Goal: Task Accomplishment & Management: Use online tool/utility

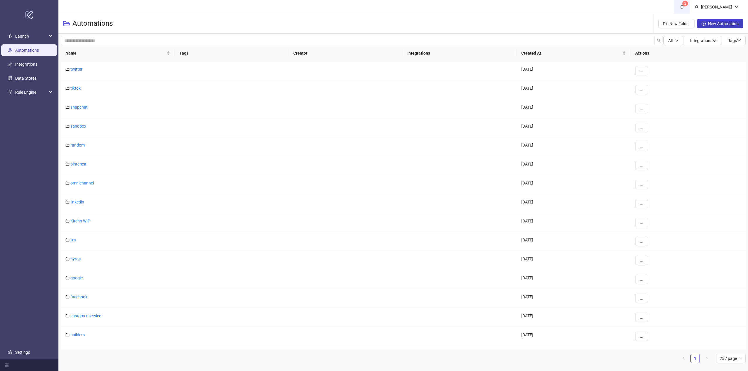
click at [685, 8] on span "2" at bounding box center [681, 7] width 6 height 6
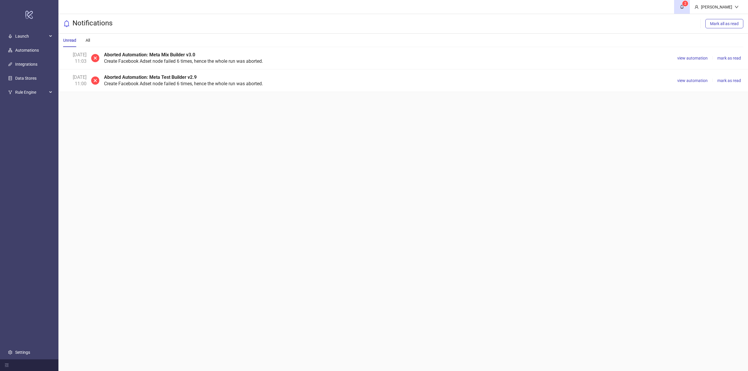
click at [288, 146] on main "2 [PERSON_NAME] Notifications Mark all as read Unread All [DATE] 11:03 Aborted …" at bounding box center [402, 185] width 689 height 371
click at [726, 80] on span "mark as read" at bounding box center [729, 80] width 24 height 5
click at [695, 59] on span "view automation" at bounding box center [692, 58] width 30 height 5
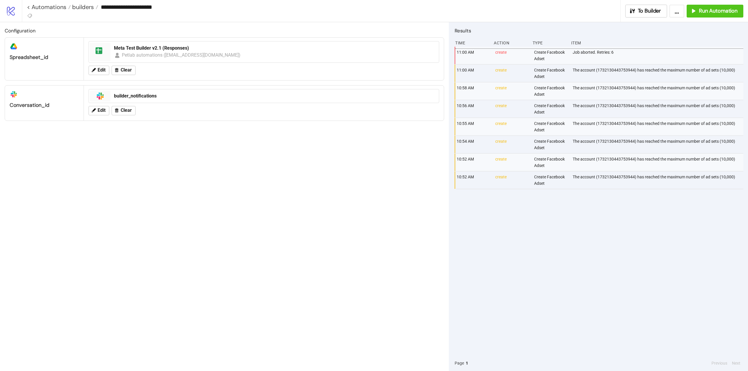
click at [576, 103] on div "The account (1732130443753944) has reached the maximum number of ad sets (10,00…" at bounding box center [658, 109] width 173 height 18
copy div "The account (1732130443753944) has reached the maximum number of ad sets (10,00…"
drag, startPoint x: 602, startPoint y: 240, endPoint x: 539, endPoint y: 210, distance: 68.8
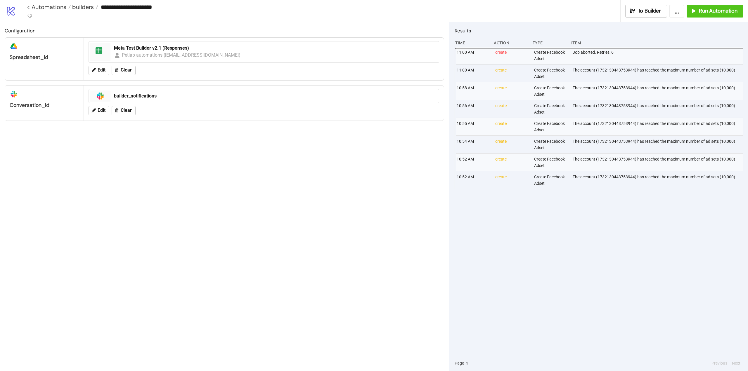
click at [600, 239] on div "11:00 AM create Create Facebook Adset Job aborted. Retries: 6 11:00 AM create C…" at bounding box center [598, 201] width 289 height 309
drag, startPoint x: 573, startPoint y: 140, endPoint x: 735, endPoint y: 138, distance: 162.4
click at [735, 138] on div "The account (1732130443753944) has reached the maximum number of ad sets (10,00…" at bounding box center [658, 145] width 173 height 18
copy div "The account (1732130443753944) has reached the maximum number of ad sets (10,00…"
click at [622, 242] on div "11:00 AM create Create Facebook Adset Job aborted. Retries: 6 11:00 AM create C…" at bounding box center [598, 201] width 289 height 309
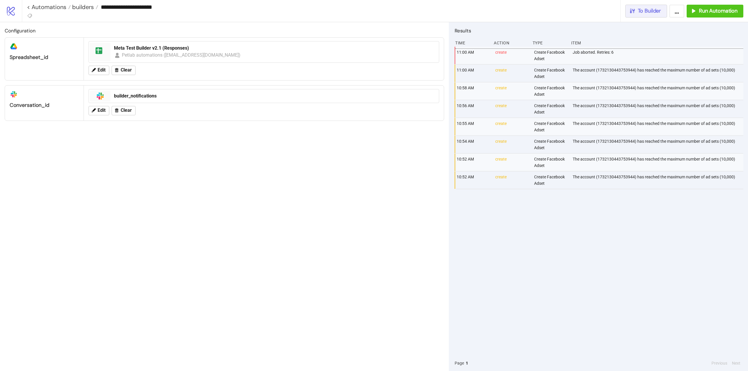
click at [649, 15] on button "To Builder" at bounding box center [646, 11] width 42 height 13
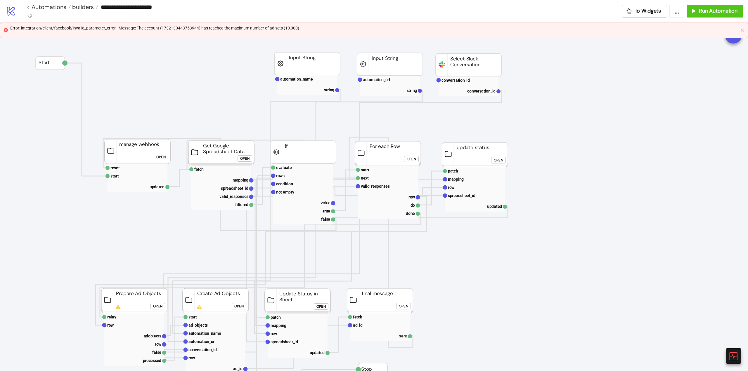
click at [743, 29] on icon "close" at bounding box center [742, 30] width 3 height 3
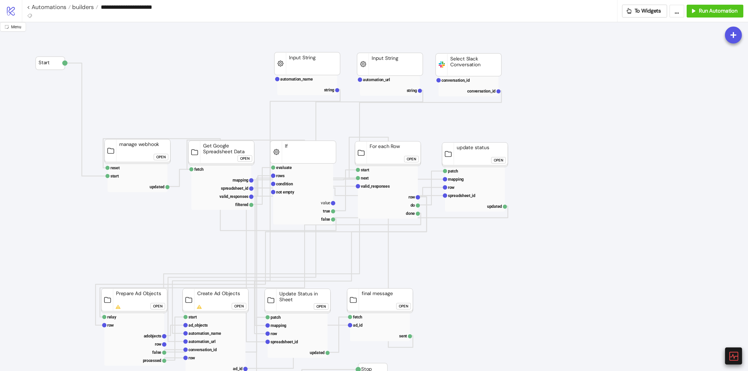
click at [736, 354] on icon at bounding box center [733, 356] width 10 height 10
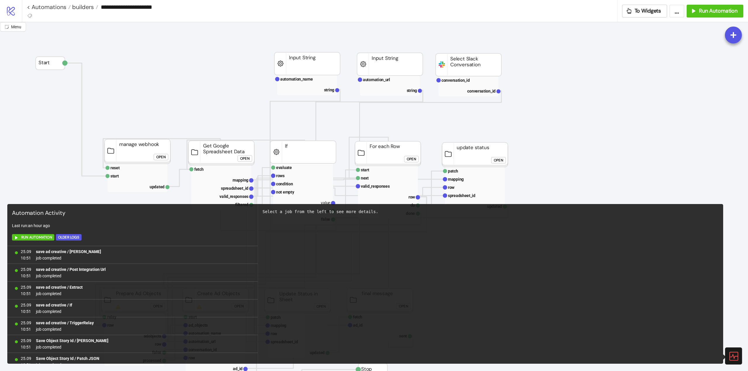
scroll to position [345, 0]
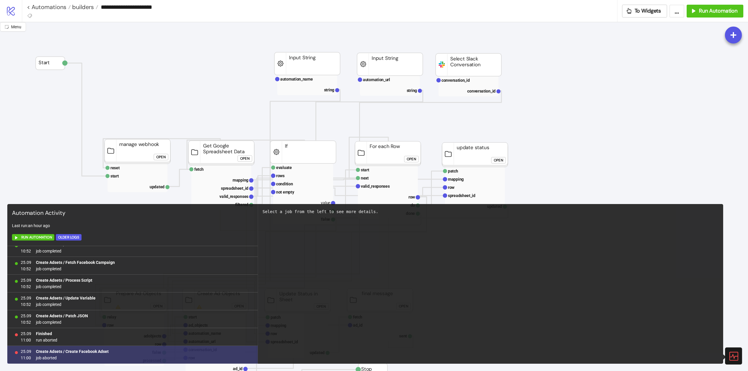
click at [86, 352] on b "Create Adsets / Create Facebook Adset" at bounding box center [72, 351] width 73 height 5
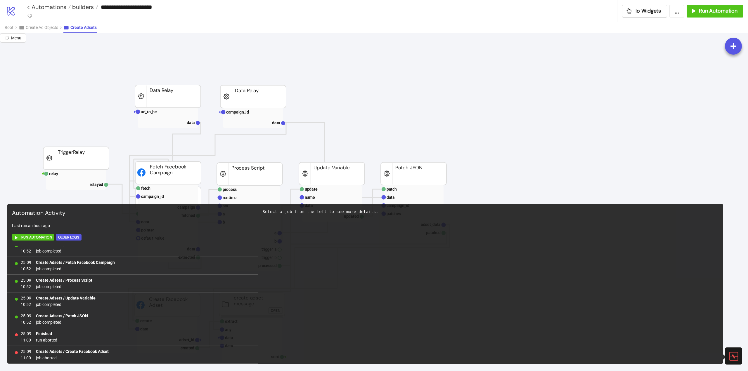
scroll to position [88, 0]
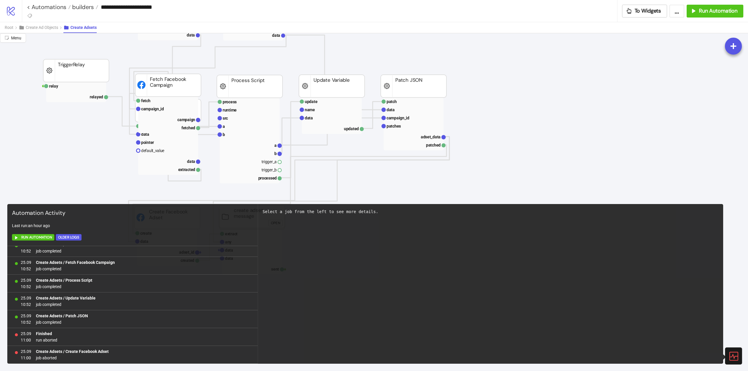
click at [731, 353] on icon at bounding box center [733, 356] width 10 height 10
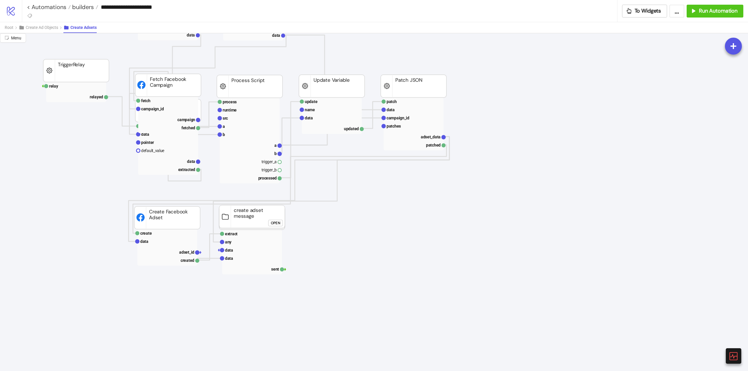
scroll to position [58, 0]
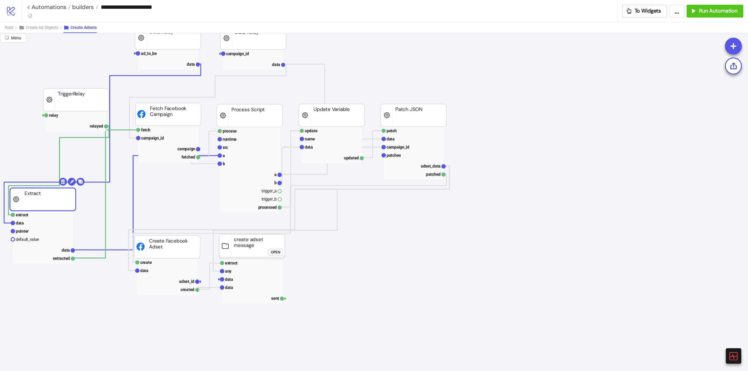
drag, startPoint x: 182, startPoint y: 143, endPoint x: 58, endPoint y: 201, distance: 137.3
click at [58, 201] on rect at bounding box center [43, 199] width 66 height 23
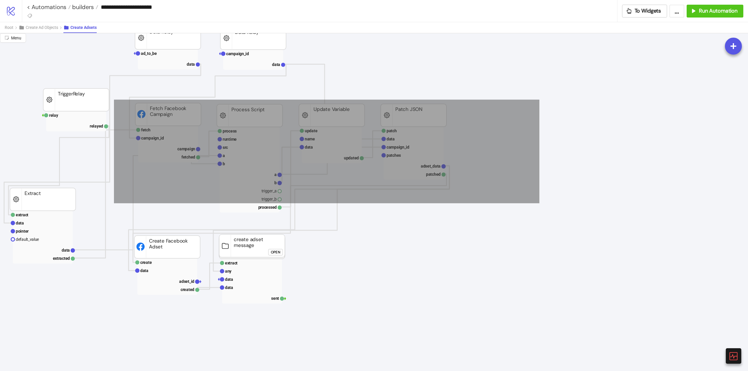
drag, startPoint x: 539, startPoint y: 100, endPoint x: 114, endPoint y: 203, distance: 437.6
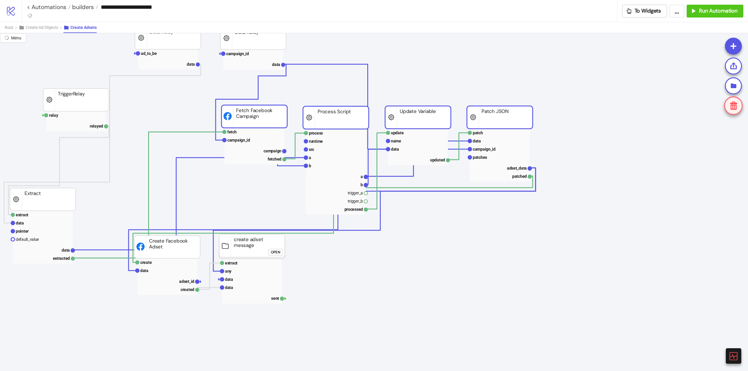
drag, startPoint x: 161, startPoint y: 117, endPoint x: 246, endPoint y: 120, distance: 84.4
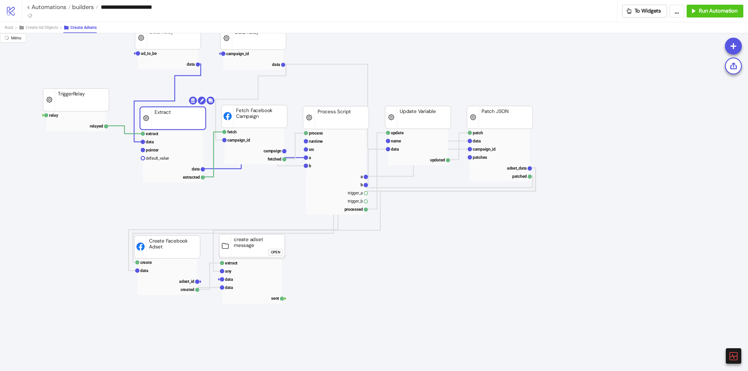
drag, startPoint x: 39, startPoint y: 197, endPoint x: 169, endPoint y: 116, distance: 153.2
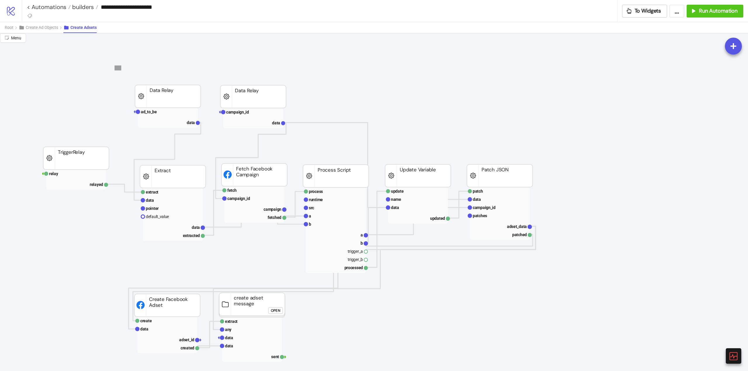
drag, startPoint x: 121, startPoint y: 70, endPoint x: 348, endPoint y: 127, distance: 233.7
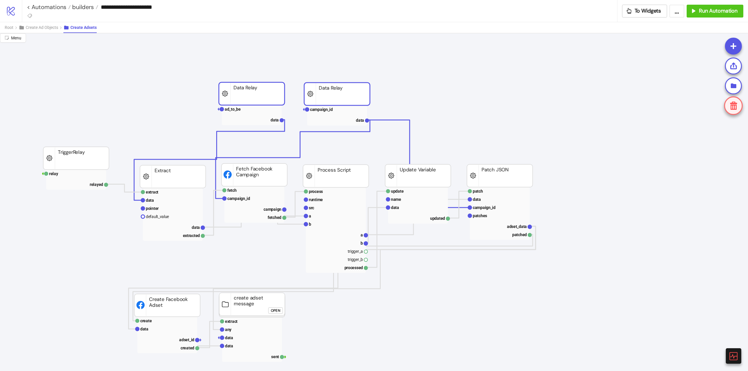
drag, startPoint x: 273, startPoint y: 101, endPoint x: 291, endPoint y: 93, distance: 19.2
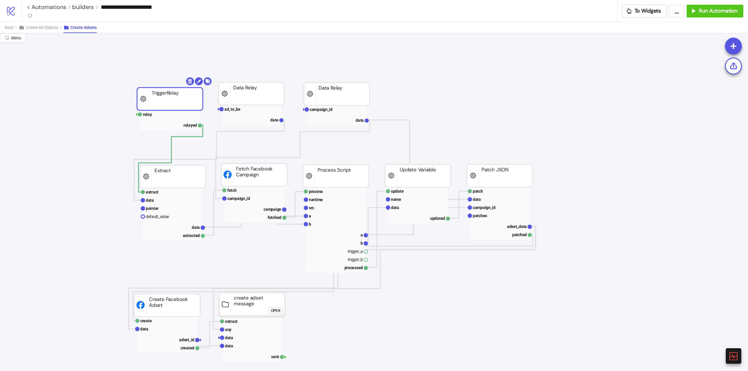
drag, startPoint x: 69, startPoint y: 155, endPoint x: 163, endPoint y: 95, distance: 110.9
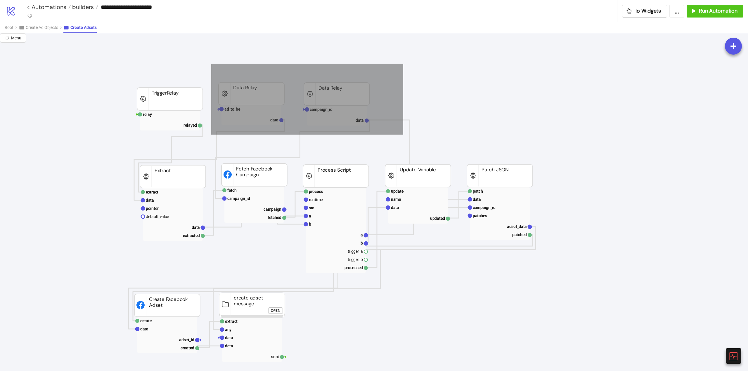
drag, startPoint x: 211, startPoint y: 64, endPoint x: 370, endPoint y: 103, distance: 163.9
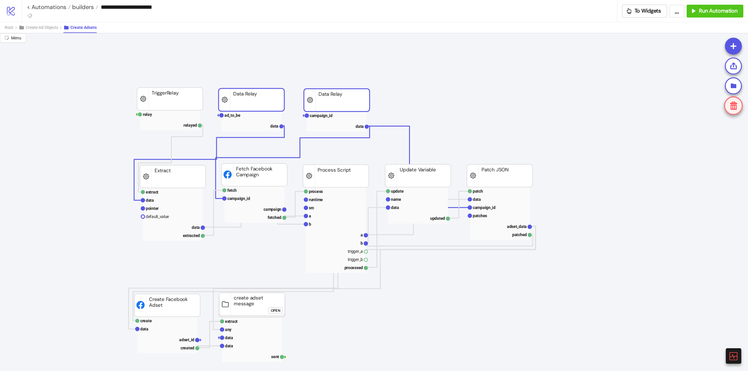
drag, startPoint x: 347, startPoint y: 94, endPoint x: 416, endPoint y: 80, distance: 70.2
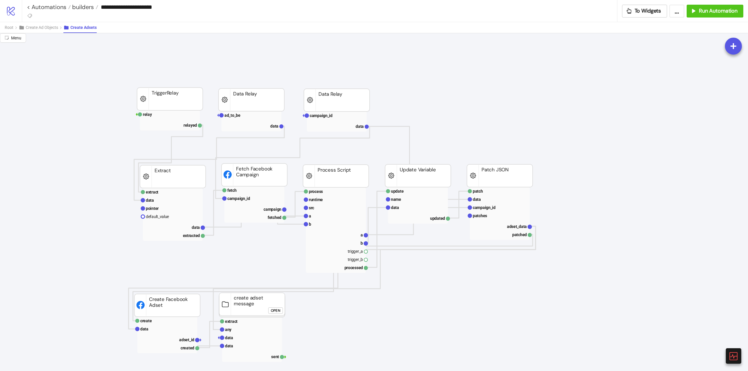
scroll to position [88, 0]
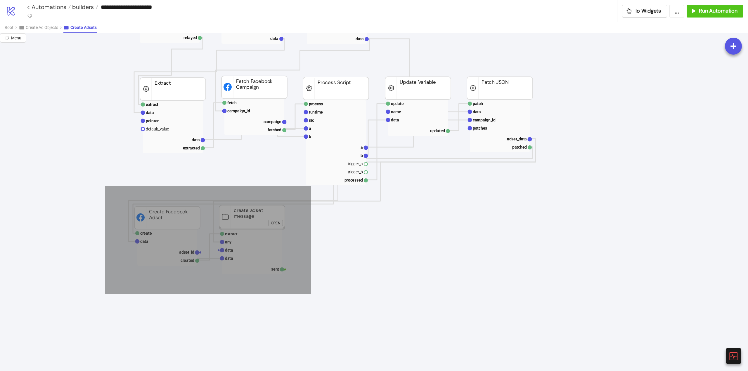
drag, startPoint x: 109, startPoint y: 189, endPoint x: 289, endPoint y: 271, distance: 198.0
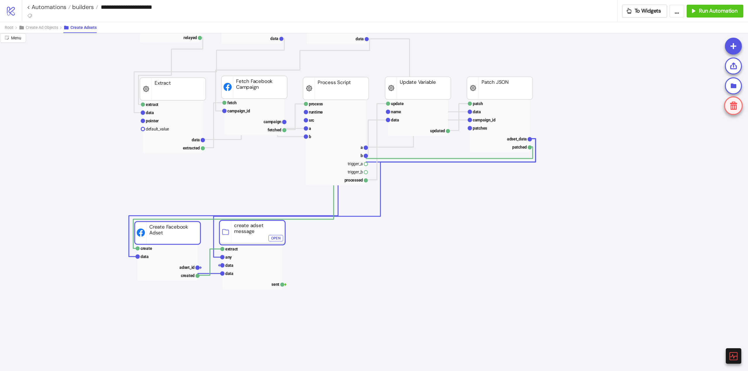
drag, startPoint x: 253, startPoint y: 218, endPoint x: 253, endPoint y: 234, distance: 15.2
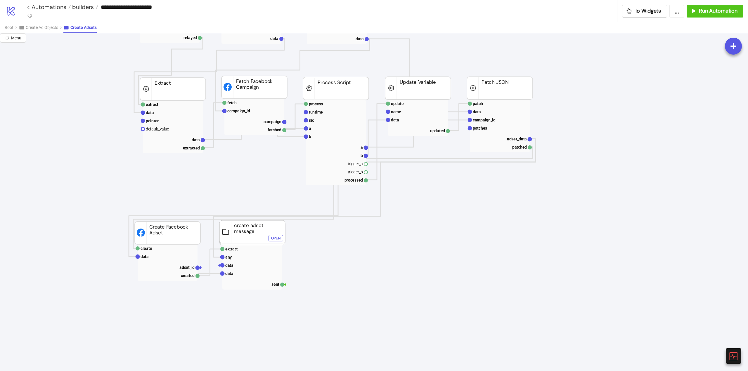
click at [185, 267] on text "adset_id" at bounding box center [186, 267] width 15 height 5
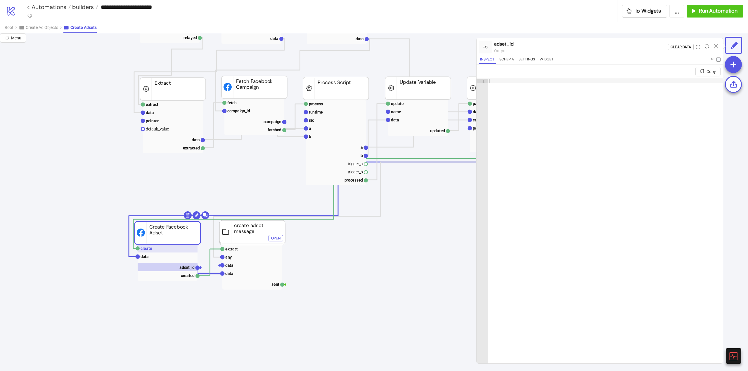
click at [152, 251] on rect at bounding box center [168, 248] width 60 height 8
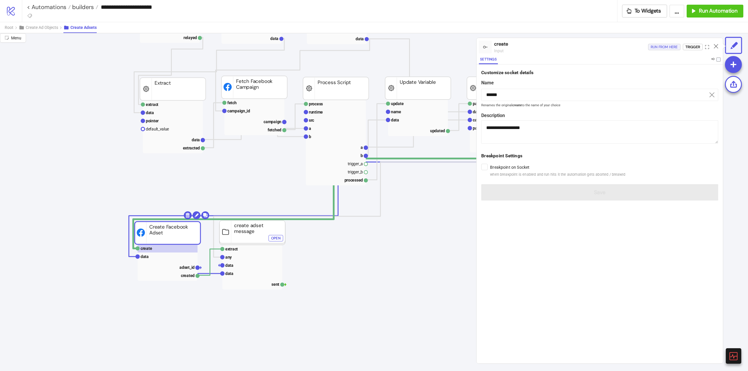
click at [661, 47] on div "Run from here" at bounding box center [663, 47] width 27 height 7
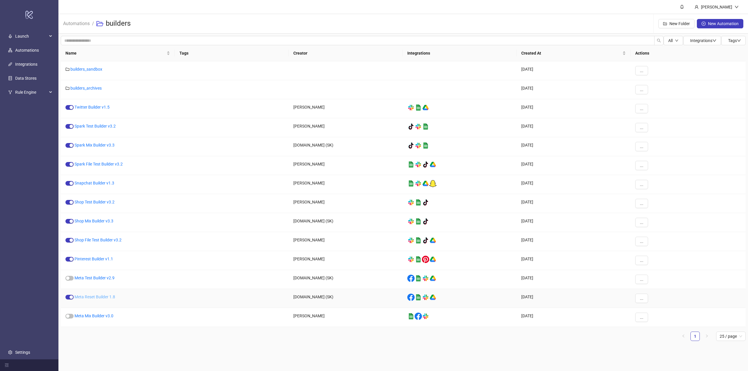
click at [96, 298] on link "Meta Reset Builder 1.8" at bounding box center [94, 297] width 41 height 5
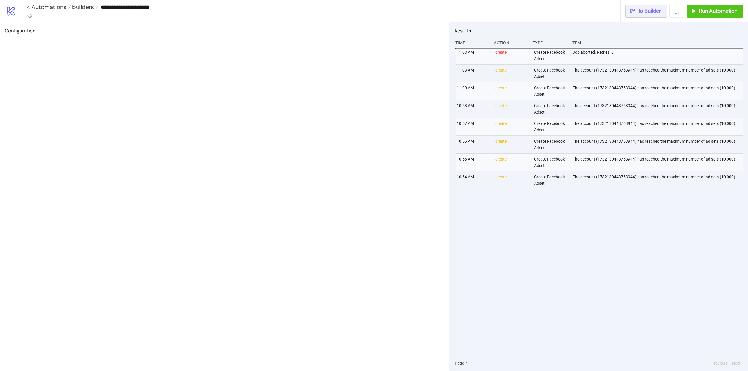
click at [649, 12] on span "To Builder" at bounding box center [648, 11] width 23 height 7
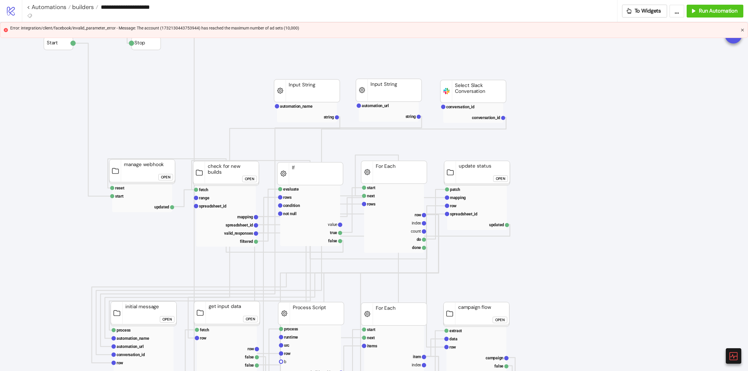
click at [742, 31] on icon "close" at bounding box center [742, 30] width 4 height 4
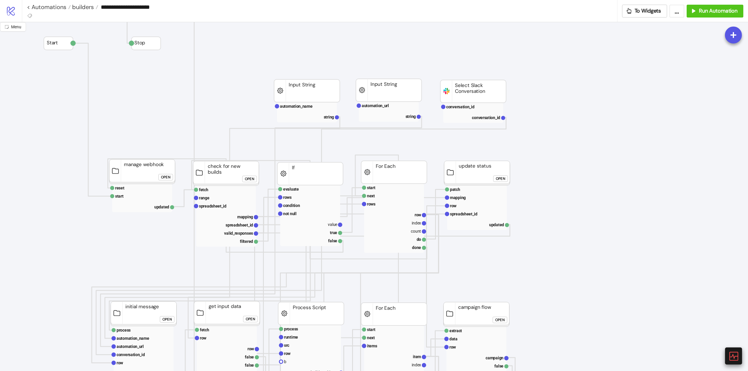
click at [733, 352] on icon at bounding box center [733, 356] width 10 height 10
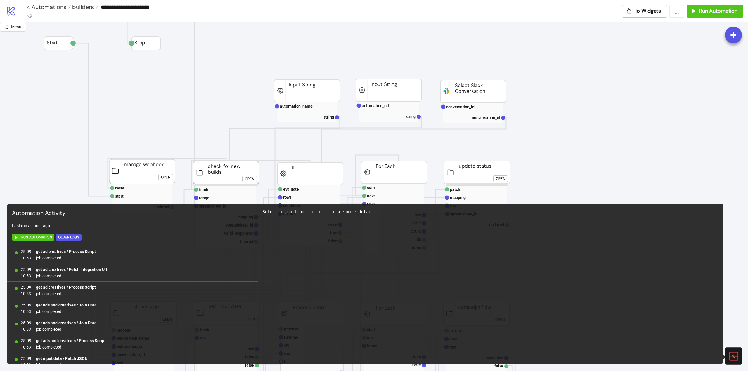
scroll to position [345, 0]
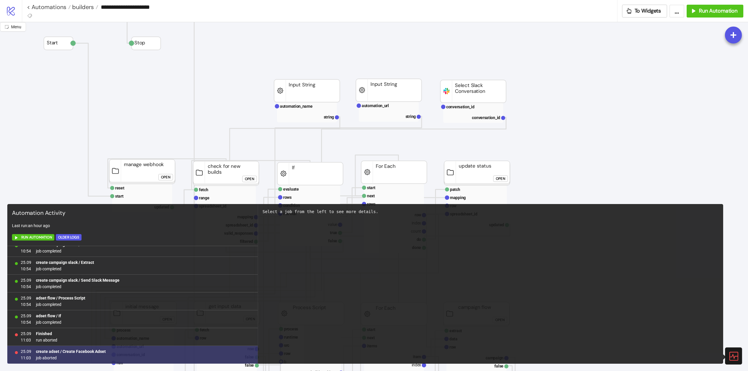
click at [82, 351] on b "create adset / Create Facebook Adset" at bounding box center [71, 351] width 70 height 5
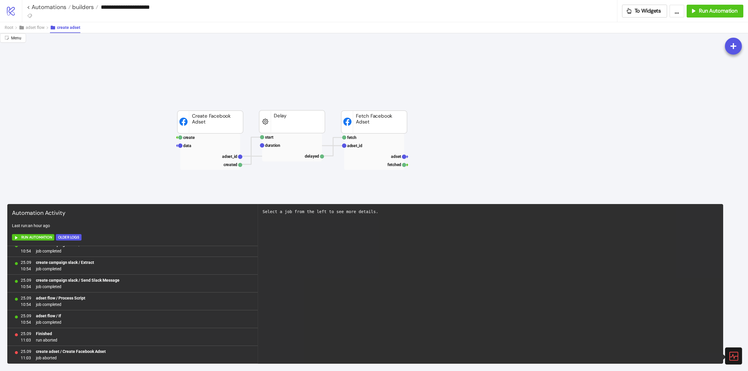
drag, startPoint x: 732, startPoint y: 356, endPoint x: 696, endPoint y: 331, distance: 43.8
click at [731, 354] on icon at bounding box center [733, 356] width 10 height 10
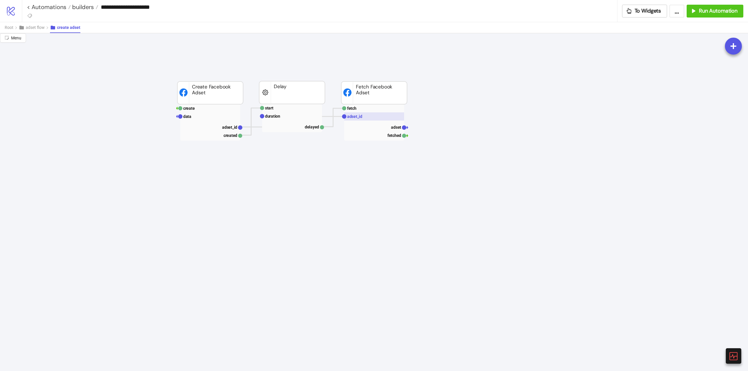
scroll to position [0, 0]
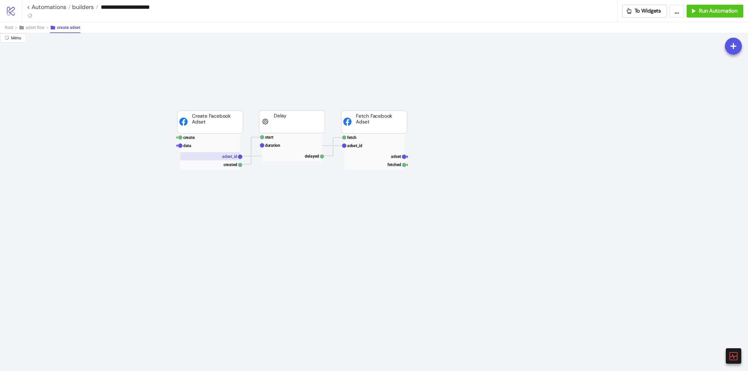
click at [225, 158] on text "adset_id" at bounding box center [229, 156] width 15 height 5
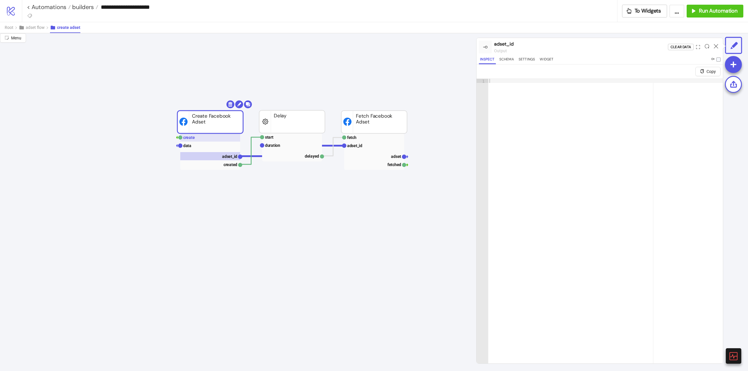
click at [200, 135] on rect at bounding box center [210, 137] width 60 height 8
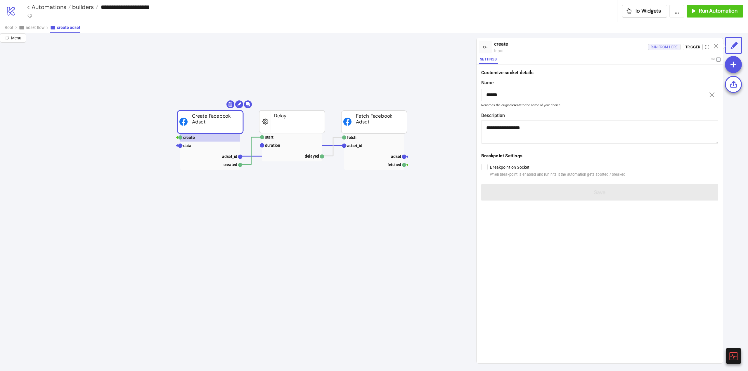
click at [667, 47] on div "Run from here" at bounding box center [663, 47] width 27 height 7
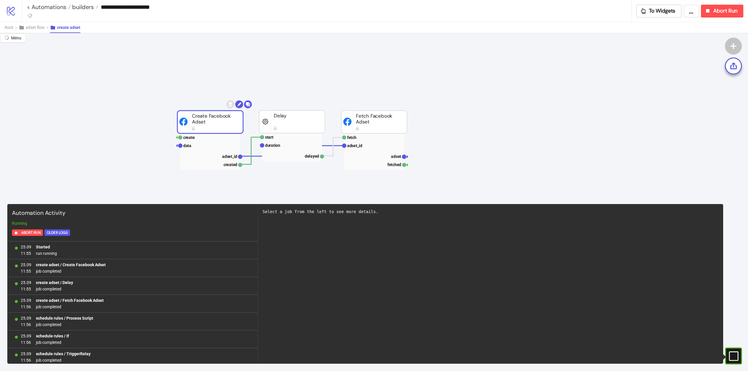
scroll to position [163, 0]
